Goal: Task Accomplishment & Management: Complete application form

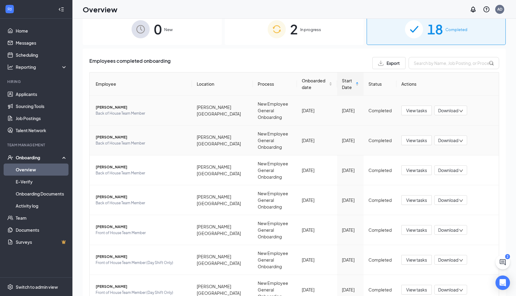
scroll to position [19, 0]
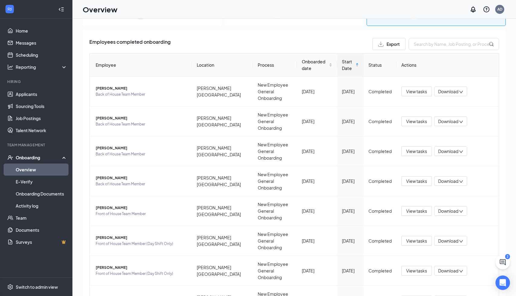
click at [37, 166] on link "Overview" at bounding box center [42, 170] width 52 height 12
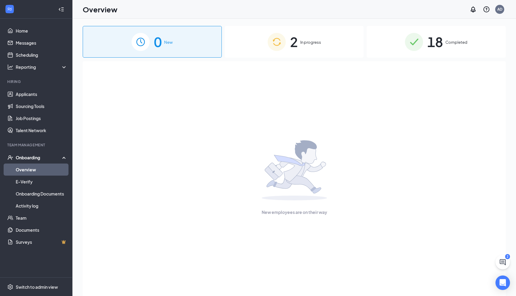
click at [254, 42] on div "2 In progress" at bounding box center [294, 42] width 139 height 32
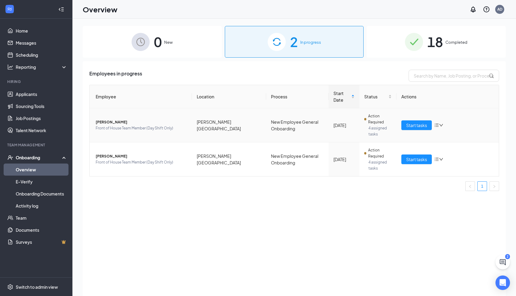
click at [121, 124] on span "[PERSON_NAME]" at bounding box center [141, 122] width 91 height 6
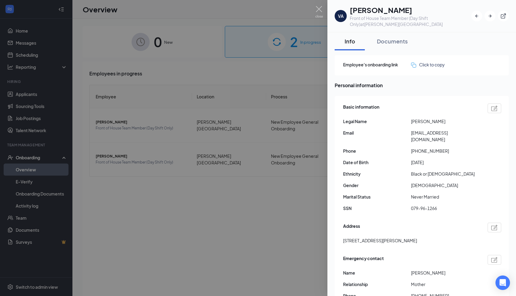
click at [210, 111] on div at bounding box center [258, 148] width 516 height 296
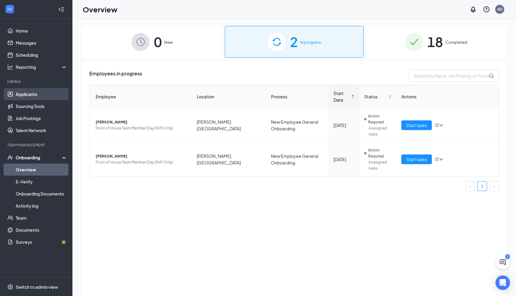
click at [22, 94] on link "Applicants" at bounding box center [42, 94] width 52 height 12
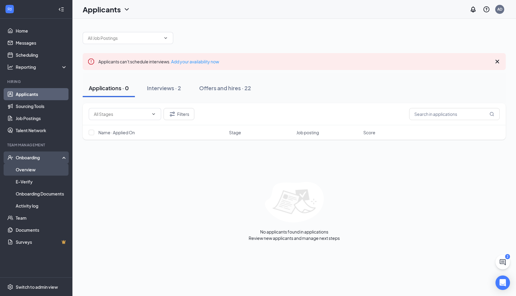
click at [17, 168] on link "Overview" at bounding box center [42, 170] width 52 height 12
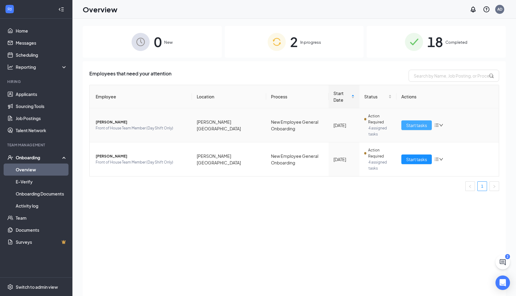
click at [413, 127] on span "Start tasks" at bounding box center [416, 125] width 21 height 7
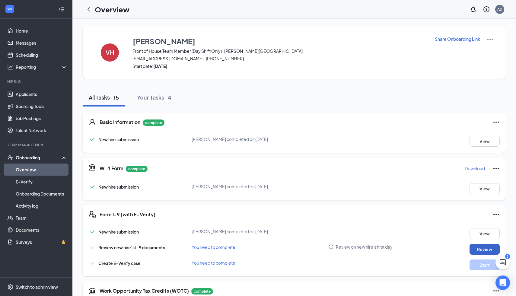
click at [479, 247] on button "Review" at bounding box center [485, 249] width 30 height 11
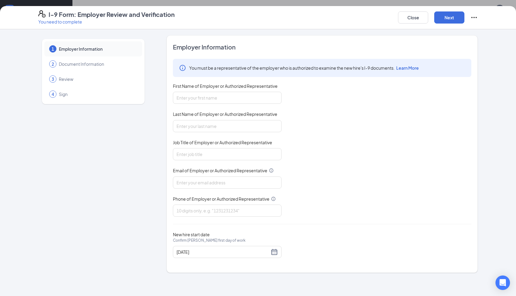
click at [242, 89] on div "First Name of Employer or Authorized Representative" at bounding box center [227, 87] width 109 height 9
click at [238, 95] on input "First Name of Employer or Authorized Representative" at bounding box center [227, 98] width 109 height 12
type input "[PERSON_NAME]"
click at [192, 124] on input "Last Name of Employer or Authorized Representative" at bounding box center [227, 126] width 109 height 12
type input "[PERSON_NAME]"
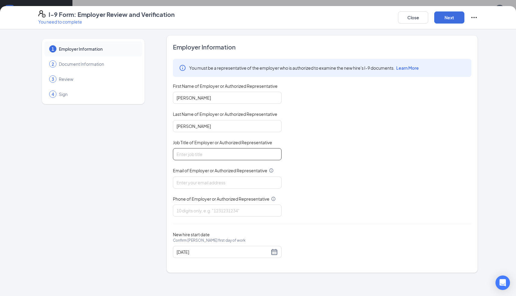
click at [182, 153] on input "Job Title of Employer or Authorized Representative" at bounding box center [227, 154] width 109 height 12
type input "Director"
click at [187, 178] on input "Email of Employer or Authorized Representative" at bounding box center [227, 183] width 109 height 12
type input "[EMAIL_ADDRESS][DEMOGRAPHIC_DATA][DOMAIN_NAME]"
click at [181, 212] on input "Phone of Employer or Authorized Representative" at bounding box center [227, 211] width 109 height 12
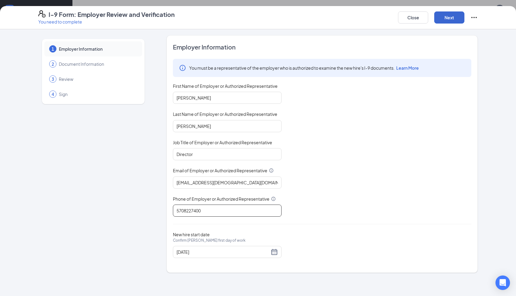
type input "5708227400"
click at [453, 16] on button "Next" at bounding box center [449, 17] width 30 height 12
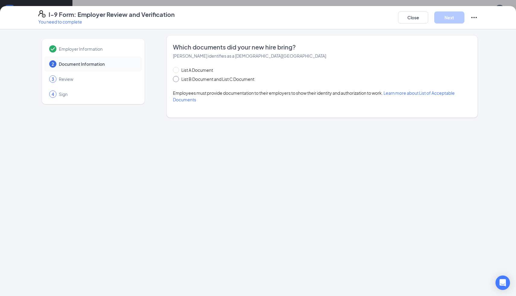
click at [181, 80] on span "List B Document and List C Document" at bounding box center [218, 79] width 78 height 7
click at [177, 80] on input "List B Document and List C Document" at bounding box center [175, 78] width 4 height 4
radio input "true"
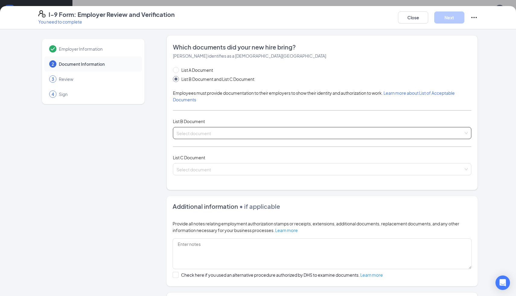
click at [202, 135] on input "search" at bounding box center [320, 131] width 287 height 9
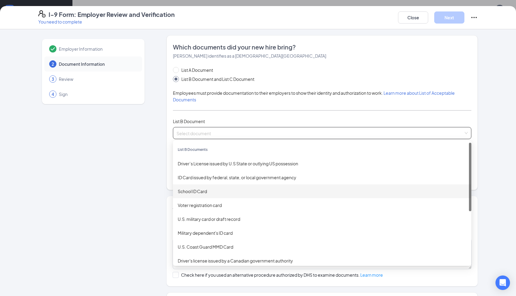
click at [208, 191] on div "School ID Card" at bounding box center [322, 191] width 289 height 7
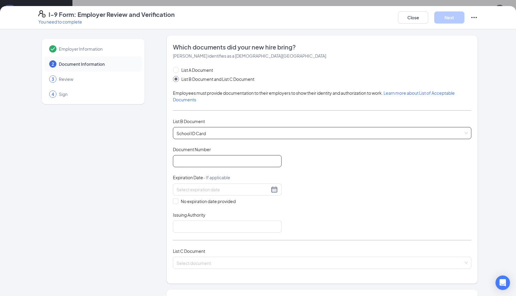
click at [203, 161] on input "Document Number" at bounding box center [227, 161] width 109 height 12
click at [332, 166] on div "Document Title School ID Card Document Number Expiration Date - If applicable N…" at bounding box center [322, 189] width 298 height 86
click at [254, 127] on span "School ID Card" at bounding box center [322, 132] width 291 height 11
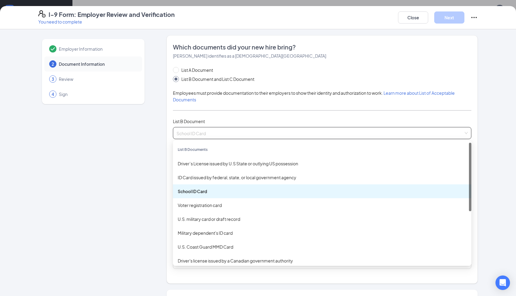
click at [219, 194] on div "School ID Card" at bounding box center [322, 191] width 289 height 7
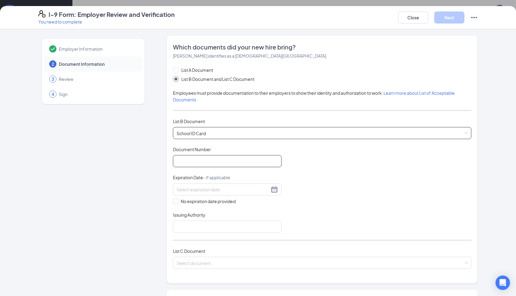
click at [199, 163] on input "Document Number" at bounding box center [227, 161] width 109 height 12
click at [193, 191] on input at bounding box center [223, 189] width 93 height 7
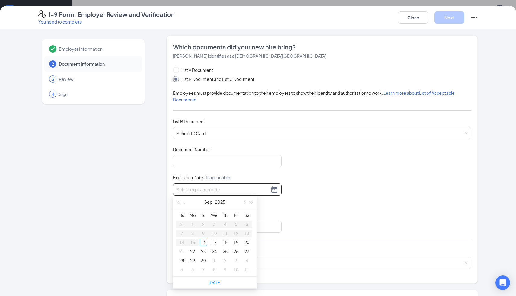
click at [272, 187] on div at bounding box center [227, 189] width 101 height 7
click at [250, 202] on span "button" at bounding box center [251, 202] width 3 height 3
click at [184, 204] on button "button" at bounding box center [185, 202] width 7 height 12
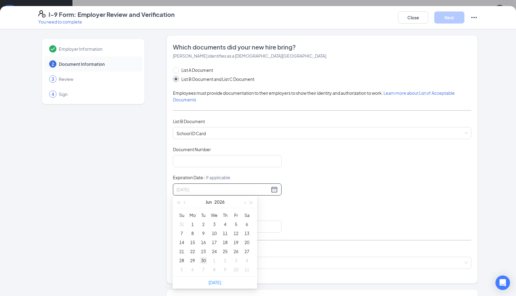
type input "[DATE]"
click at [201, 261] on div "30" at bounding box center [203, 260] width 7 height 7
click at [175, 200] on input "No expiration date provided" at bounding box center [175, 201] width 4 height 4
checkbox input "true"
click at [213, 224] on input "Issuing Authority" at bounding box center [227, 228] width 109 height 12
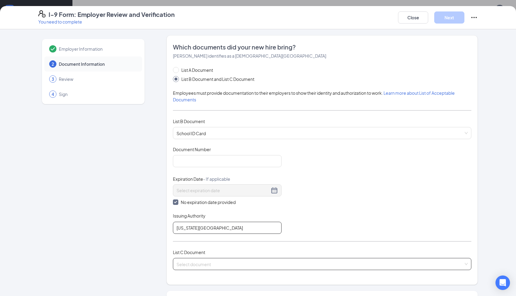
type input "[US_STATE][GEOGRAPHIC_DATA]"
click at [249, 258] on input "search" at bounding box center [320, 262] width 287 height 9
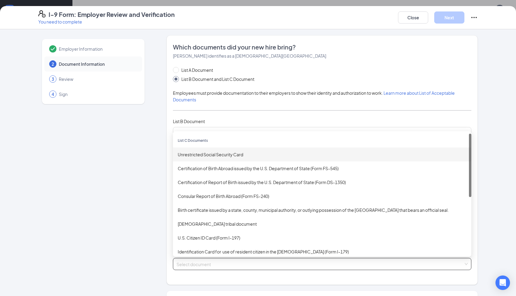
click at [253, 155] on div "Unrestricted Social Security Card" at bounding box center [322, 154] width 289 height 7
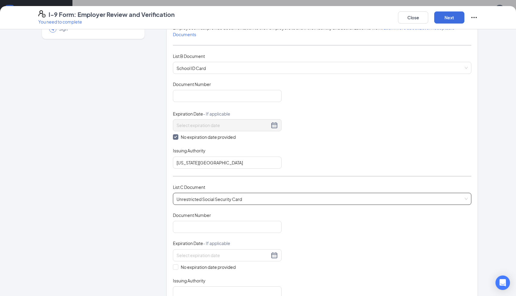
scroll to position [71, 0]
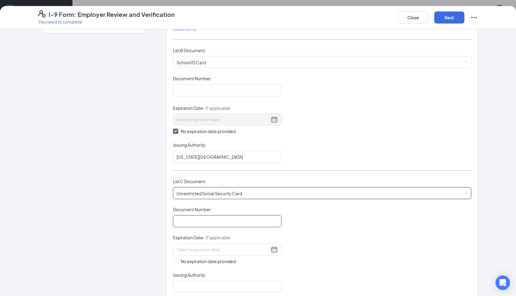
click at [218, 218] on input "Document Number" at bounding box center [227, 221] width 109 height 12
type input "079961266"
click at [175, 259] on input "No expiration date provided" at bounding box center [175, 261] width 4 height 4
checkbox input "true"
click at [211, 285] on input "Issuing Authority" at bounding box center [227, 288] width 109 height 12
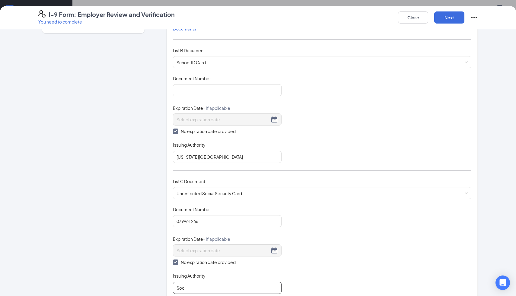
type input "Social Security Administration"
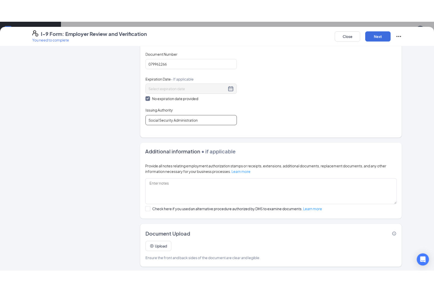
scroll to position [239, 0]
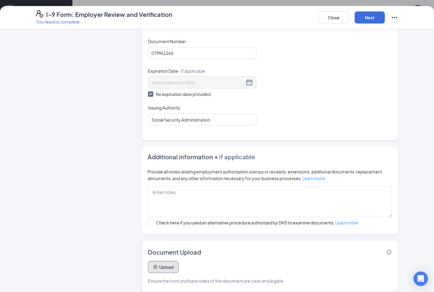
click at [167, 263] on button "Upload" at bounding box center [163, 267] width 31 height 12
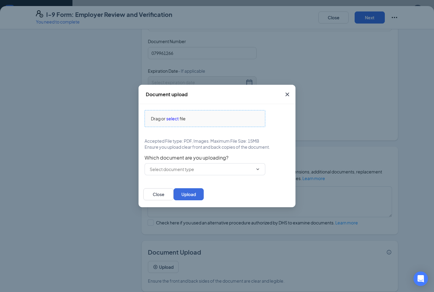
click at [177, 117] on span "select" at bounding box center [172, 118] width 12 height 7
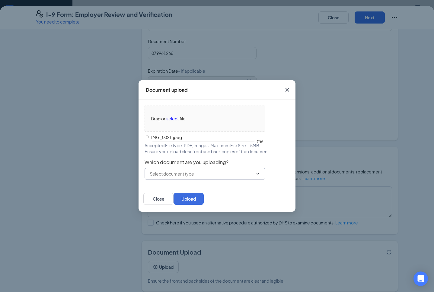
click at [174, 174] on input "text" at bounding box center [201, 173] width 103 height 7
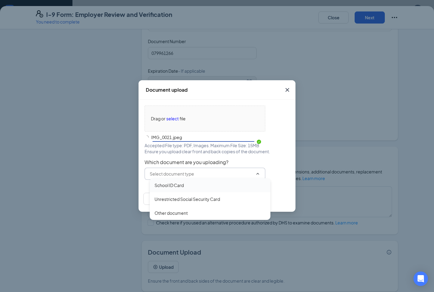
click at [170, 187] on div "School ID Card" at bounding box center [168, 185] width 29 height 7
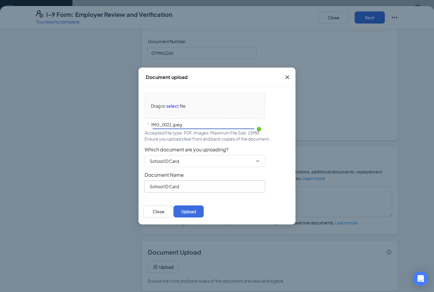
click at [170, 192] on input "School ID Card" at bounding box center [205, 186] width 121 height 12
click at [180, 164] on input "School ID Card" at bounding box center [201, 161] width 103 height 7
click at [177, 188] on div "Unrestricted Social Security Card" at bounding box center [186, 186] width 65 height 7
type input "Unrestricted Social Security Card"
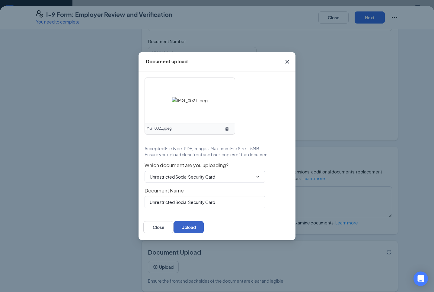
click at [204, 224] on button "Upload" at bounding box center [189, 227] width 30 height 12
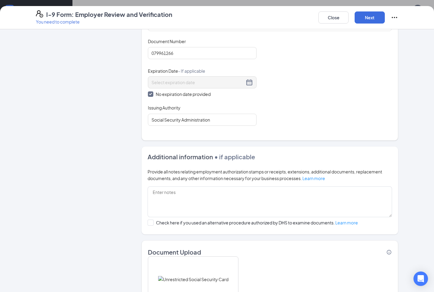
scroll to position [300, 0]
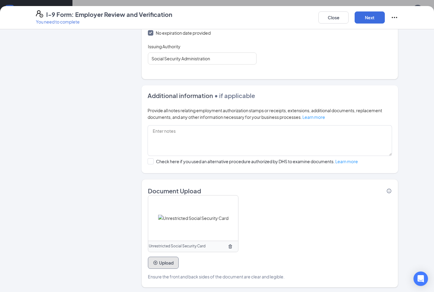
click at [165, 264] on button "Upload" at bounding box center [163, 263] width 31 height 12
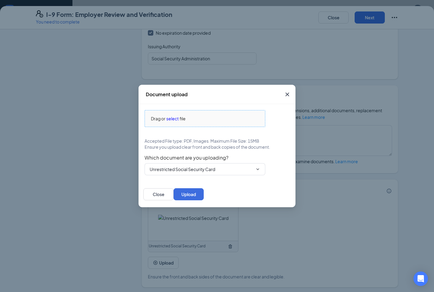
click at [171, 119] on span "select" at bounding box center [172, 118] width 12 height 7
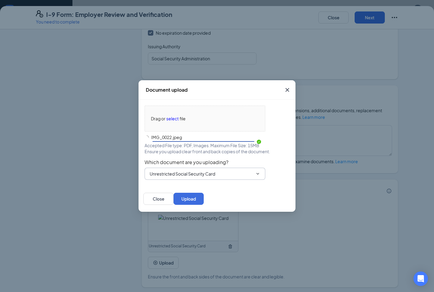
click at [223, 171] on input "Unrestricted Social Security Card" at bounding box center [201, 173] width 103 height 7
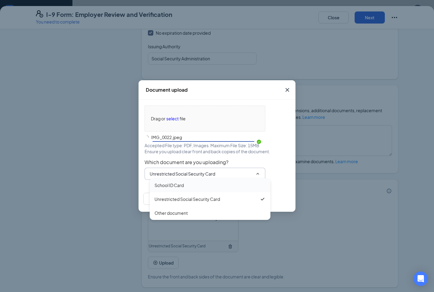
click at [221, 178] on div "School ID Card" at bounding box center [210, 185] width 121 height 14
type input "School ID Card"
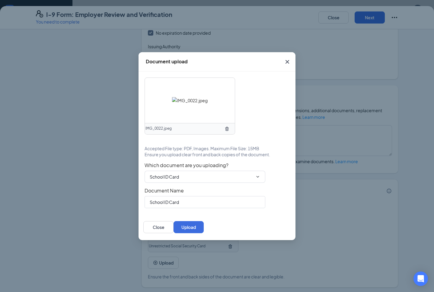
click at [274, 235] on div "Close Upload" at bounding box center [217, 227] width 157 height 26
click at [204, 223] on button "Upload" at bounding box center [189, 227] width 30 height 12
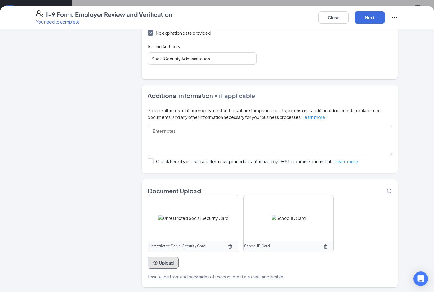
scroll to position [312, 0]
click at [367, 16] on button "Next" at bounding box center [370, 17] width 30 height 12
click at [365, 18] on button "Next" at bounding box center [370, 17] width 30 height 12
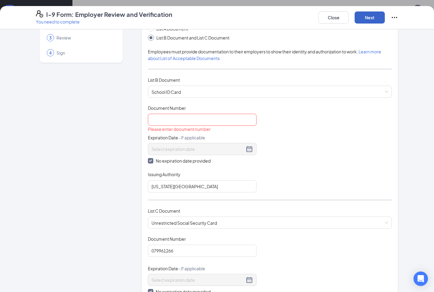
scroll to position [46, 0]
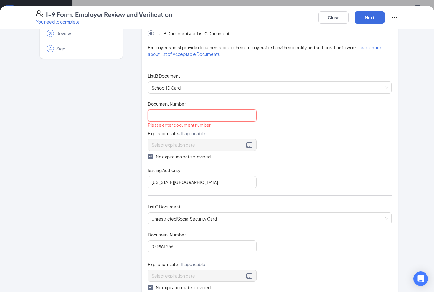
click at [242, 119] on input "Document Number" at bounding box center [202, 116] width 109 height 12
click at [234, 117] on input "Document Number" at bounding box center [202, 116] width 109 height 12
click at [275, 125] on div "Document Title School ID Card Document Number Please enter document number Expi…" at bounding box center [270, 145] width 244 height 88
click at [247, 119] on input "Document Number" at bounding box center [202, 116] width 109 height 12
type input "[DATE]-[DATE]"
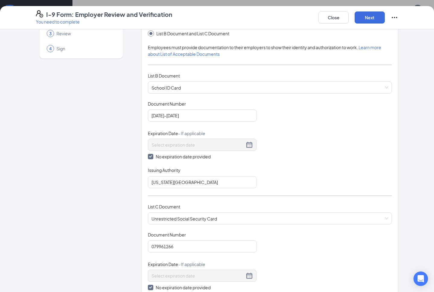
click at [410, 163] on div "Employer Information 2 Document Information 3 Review 4 Sign Which documents did…" at bounding box center [217, 266] width 386 height 552
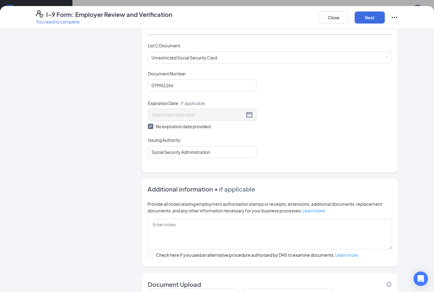
scroll to position [300, 0]
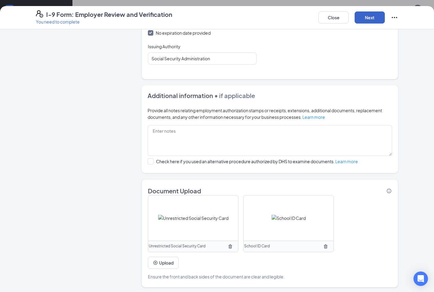
click at [370, 18] on button "Next" at bounding box center [370, 17] width 30 height 12
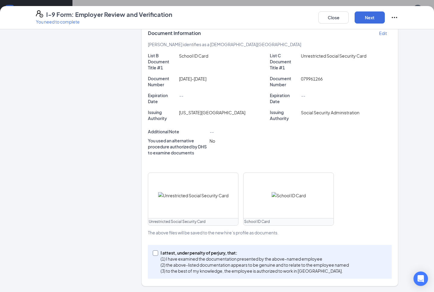
click at [155, 254] on span at bounding box center [155, 252] width 5 height 5
click at [155, 254] on input "I attest, under penalty of [PERSON_NAME], that: (1) I have examined the documen…" at bounding box center [155, 252] width 4 height 4
checkbox input "true"
click at [365, 21] on button "Next" at bounding box center [370, 17] width 30 height 12
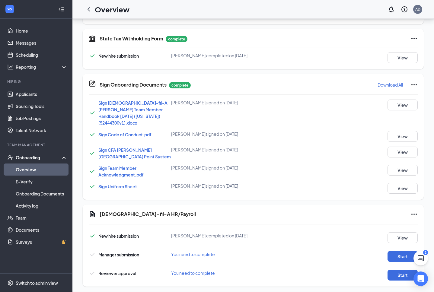
scroll to position [103, 0]
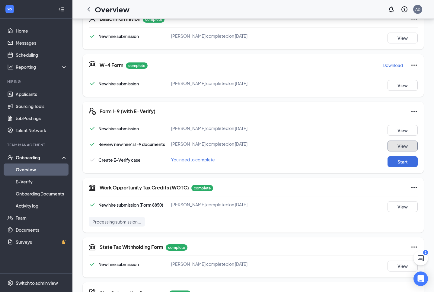
drag, startPoint x: 389, startPoint y: 145, endPoint x: 373, endPoint y: 53, distance: 93.3
click at [373, 53] on div "Basic Information complete New hire submission [PERSON_NAME] completed on [DATE…" at bounding box center [253, 251] width 341 height 497
click at [398, 158] on button "Start" at bounding box center [402, 161] width 30 height 11
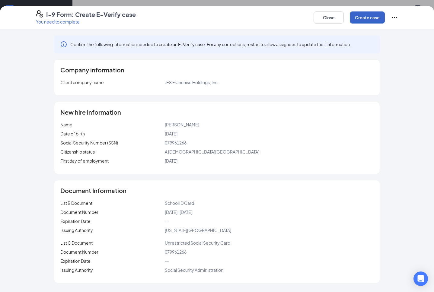
click at [363, 19] on button "Create case" at bounding box center [367, 17] width 35 height 12
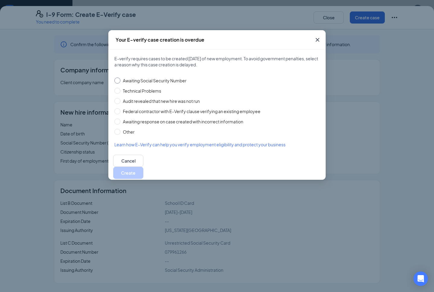
click at [118, 80] on input "Awaiting Social Security Number" at bounding box center [117, 81] width 6 height 6
radio input "true"
click at [143, 168] on button "Create" at bounding box center [128, 173] width 30 height 12
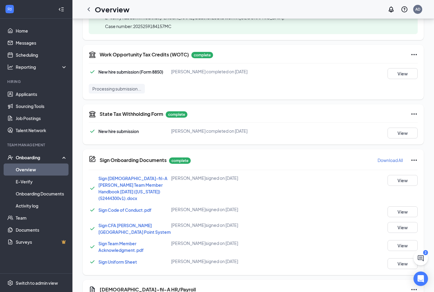
scroll to position [350, 0]
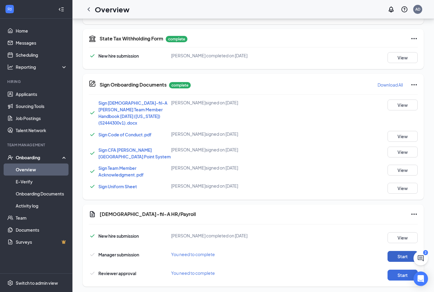
click at [393, 251] on button "Start" at bounding box center [402, 256] width 30 height 11
click at [393, 270] on button "Start" at bounding box center [402, 275] width 30 height 11
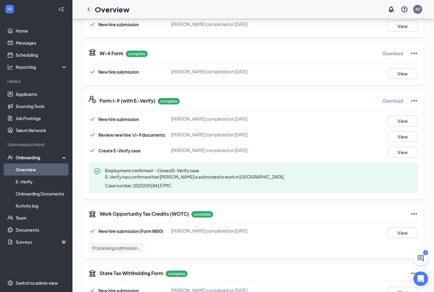
scroll to position [0, 0]
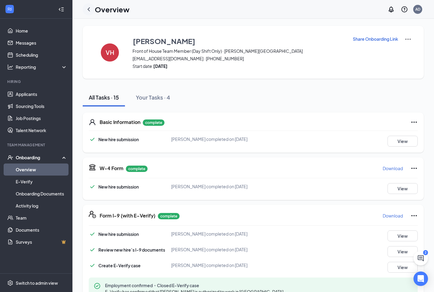
click at [86, 10] on icon "ChevronLeft" at bounding box center [88, 9] width 7 height 7
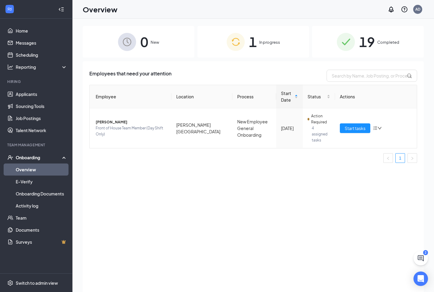
click at [421, 256] on icon "ChatActive" at bounding box center [420, 258] width 7 height 7
click at [382, 284] on icon "ChevronUp" at bounding box center [379, 284] width 7 height 7
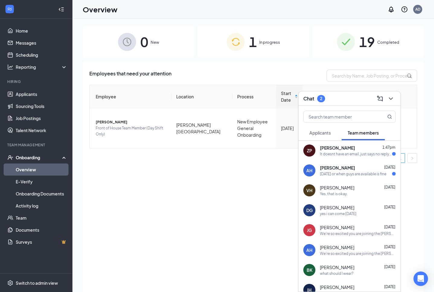
click at [354, 150] on div "[PERSON_NAME] 1:47pm" at bounding box center [358, 148] width 76 height 6
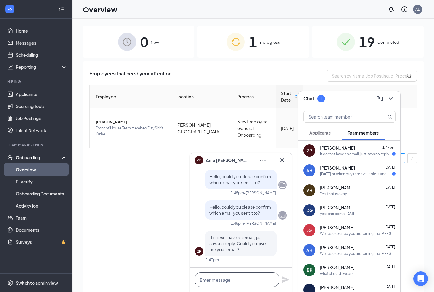
click at [238, 283] on textarea at bounding box center [237, 279] width 84 height 14
type textarea "[EMAIL_ADDRESS][DEMOGRAPHIC_DATA][DOMAIN_NAME]"
click at [283, 280] on icon "Plane" at bounding box center [285, 279] width 7 height 7
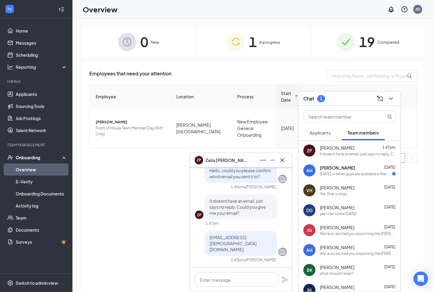
click at [343, 176] on div "[DATE] or when guys are available is fine" at bounding box center [353, 173] width 66 height 5
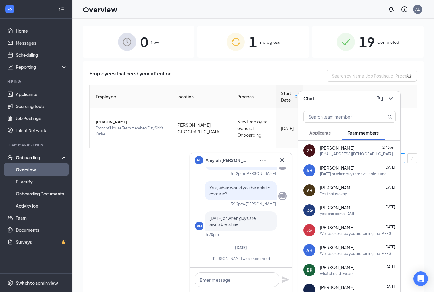
click at [331, 132] on span "Applicants" at bounding box center [319, 132] width 21 height 5
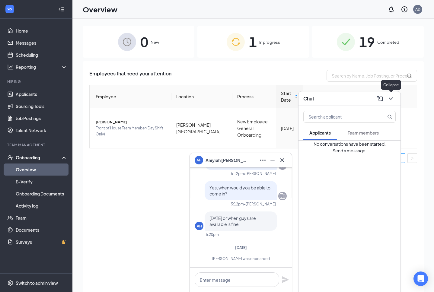
click at [390, 100] on icon "ChevronDown" at bounding box center [390, 98] width 7 height 7
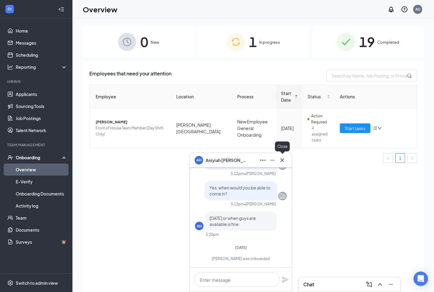
click at [281, 159] on icon "Cross" at bounding box center [282, 160] width 7 height 7
